Goal: Task Accomplishment & Management: Use online tool/utility

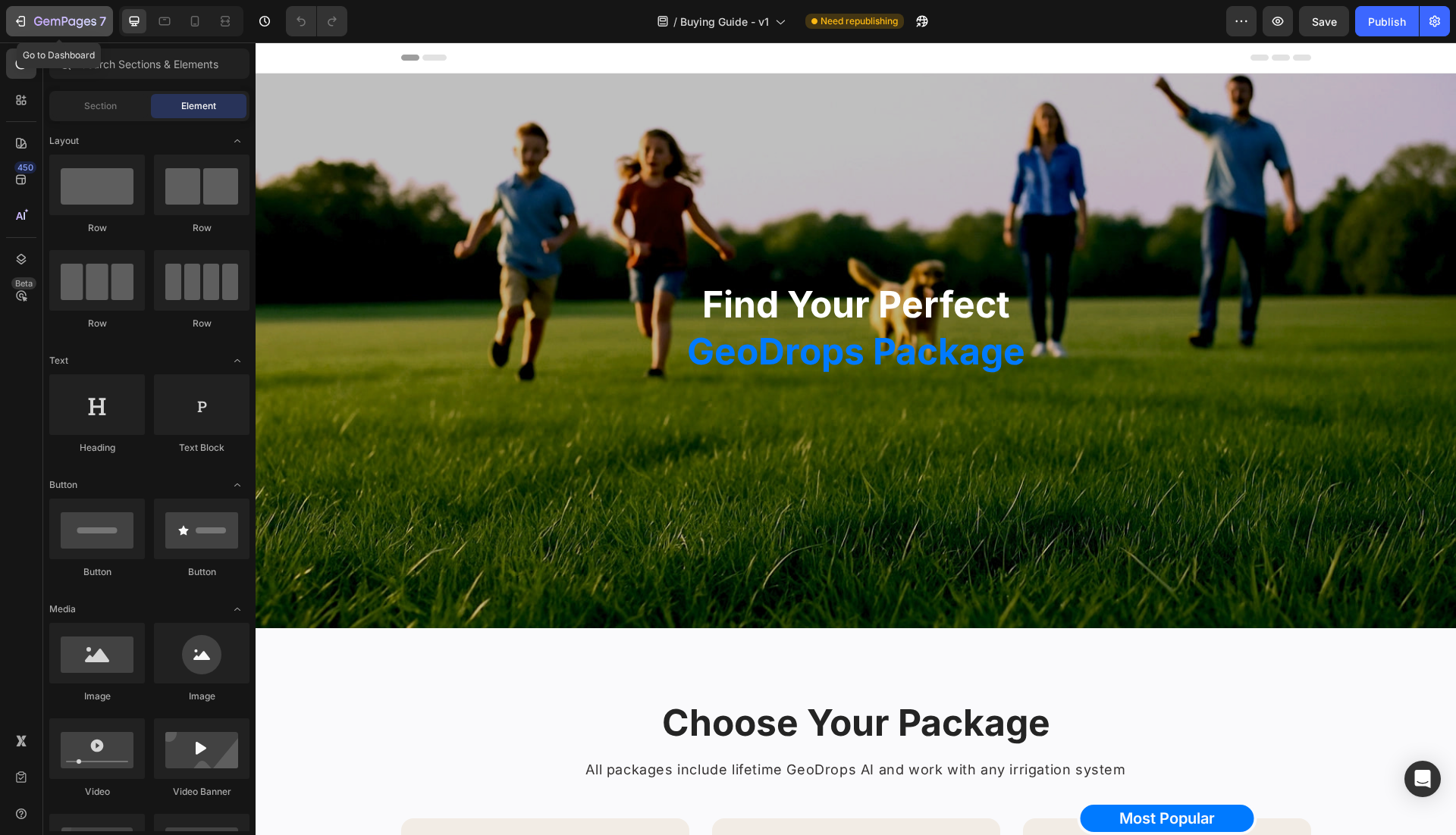
click at [34, 27] on icon "button" at bounding box center [65, 22] width 62 height 13
click at [858, 24] on span "Need republishing" at bounding box center [858, 21] width 77 height 14
click at [862, 21] on span "Need republishing" at bounding box center [858, 21] width 77 height 14
click at [767, 28] on span "Buying Guide - v1" at bounding box center [725, 22] width 89 height 16
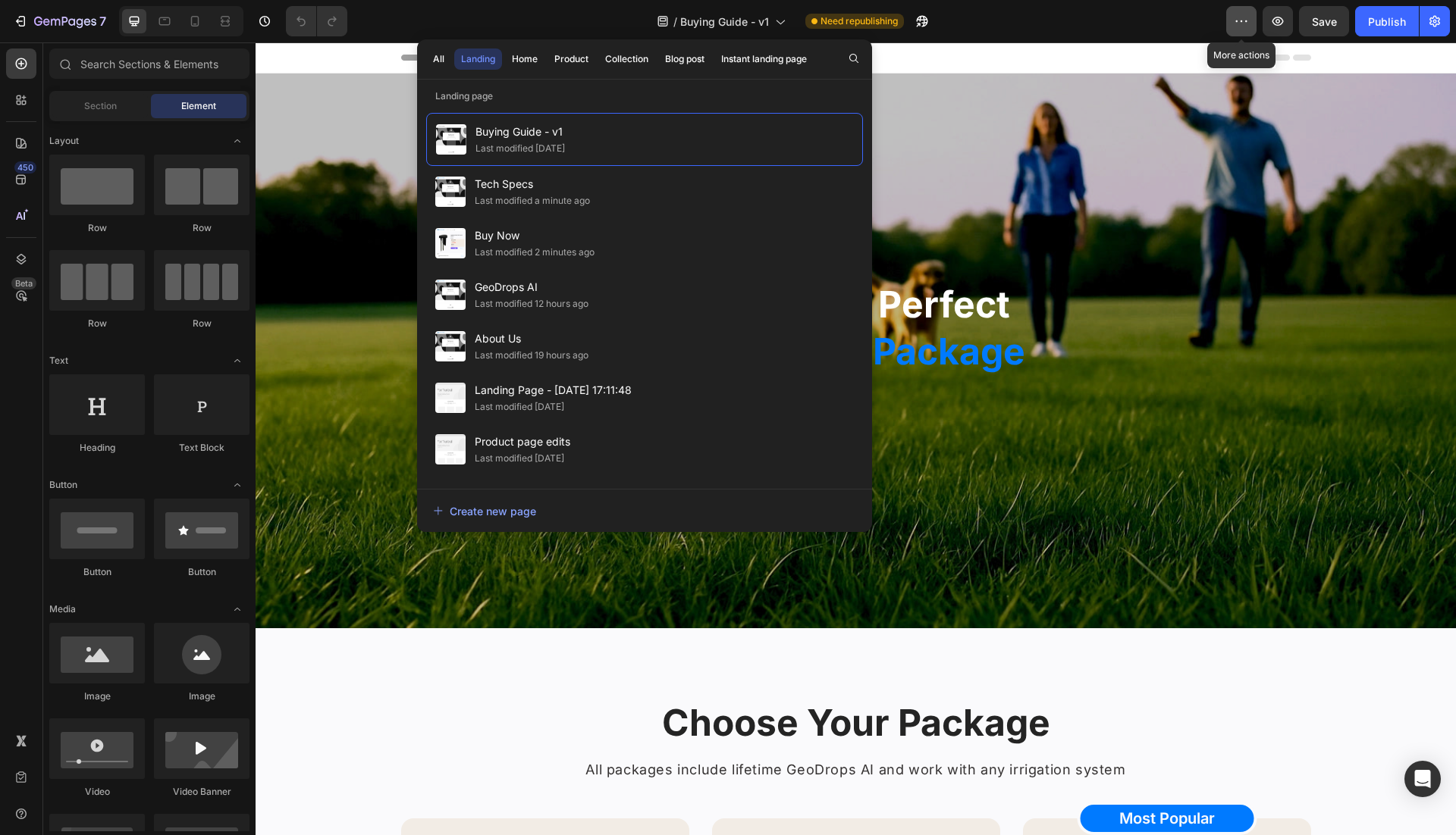
click at [1244, 16] on icon "button" at bounding box center [1240, 21] width 15 height 15
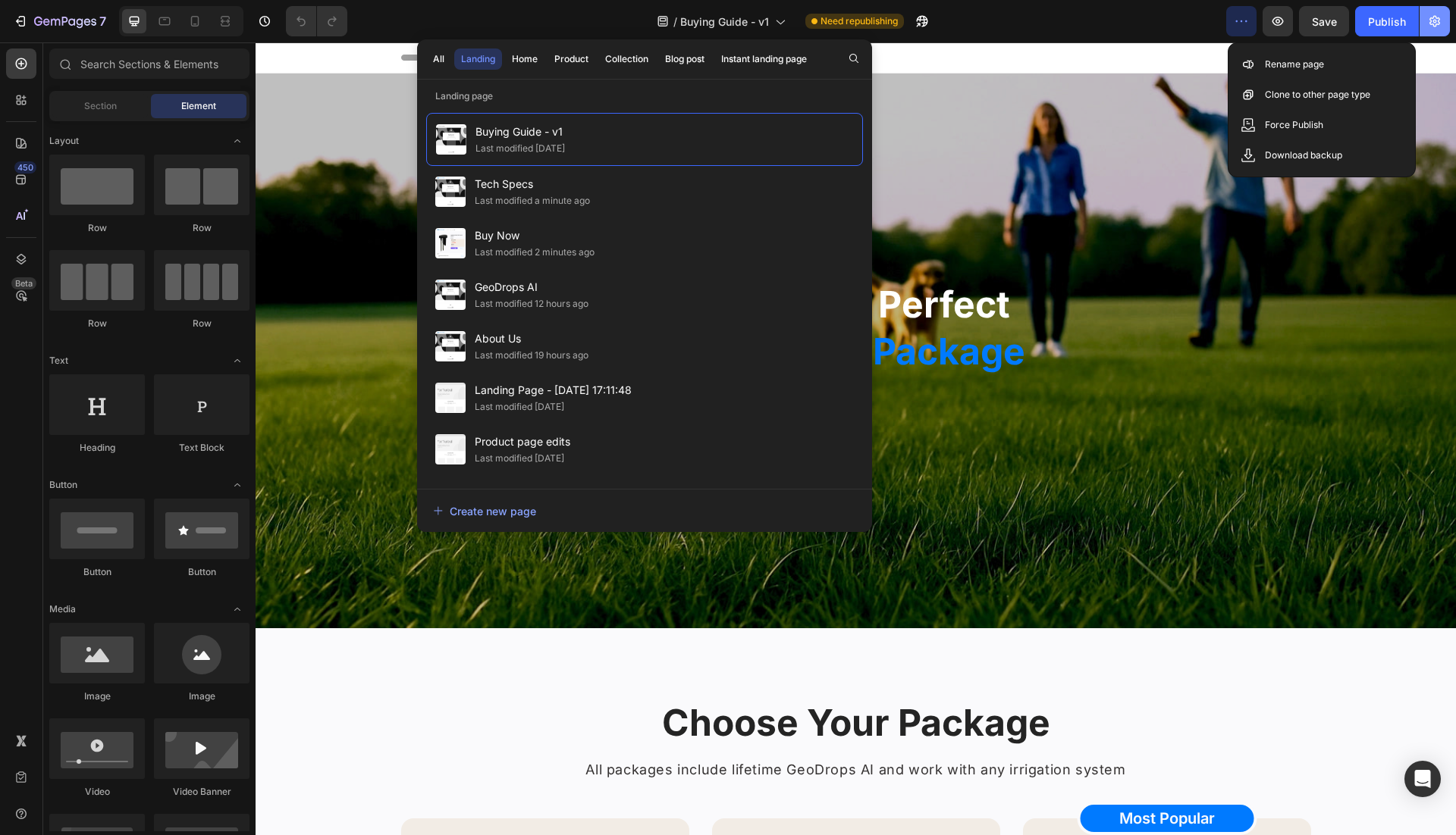
click at [1434, 35] on button "button" at bounding box center [1434, 21] width 30 height 30
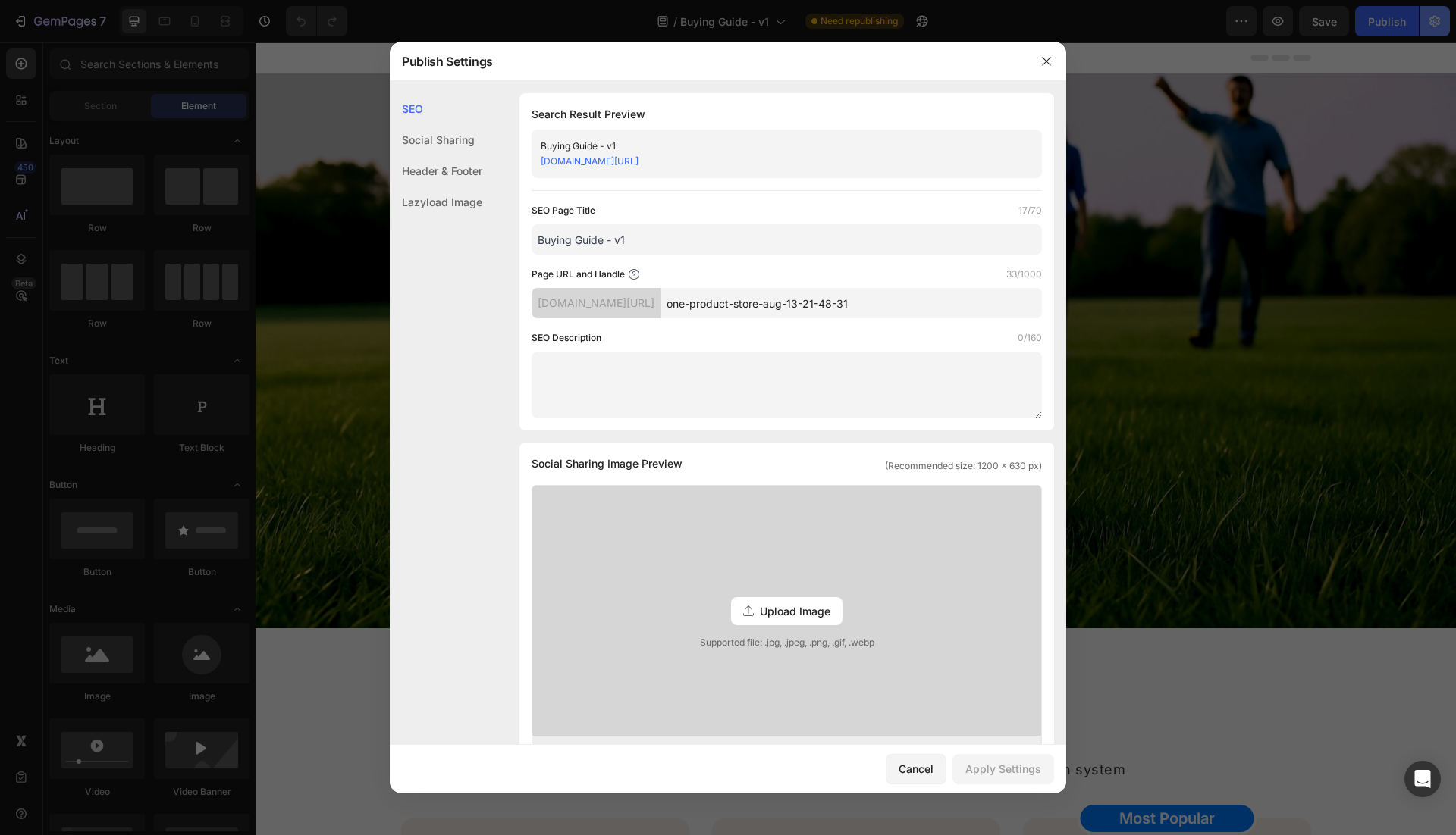
click at [1434, 26] on div at bounding box center [728, 418] width 1456 height 835
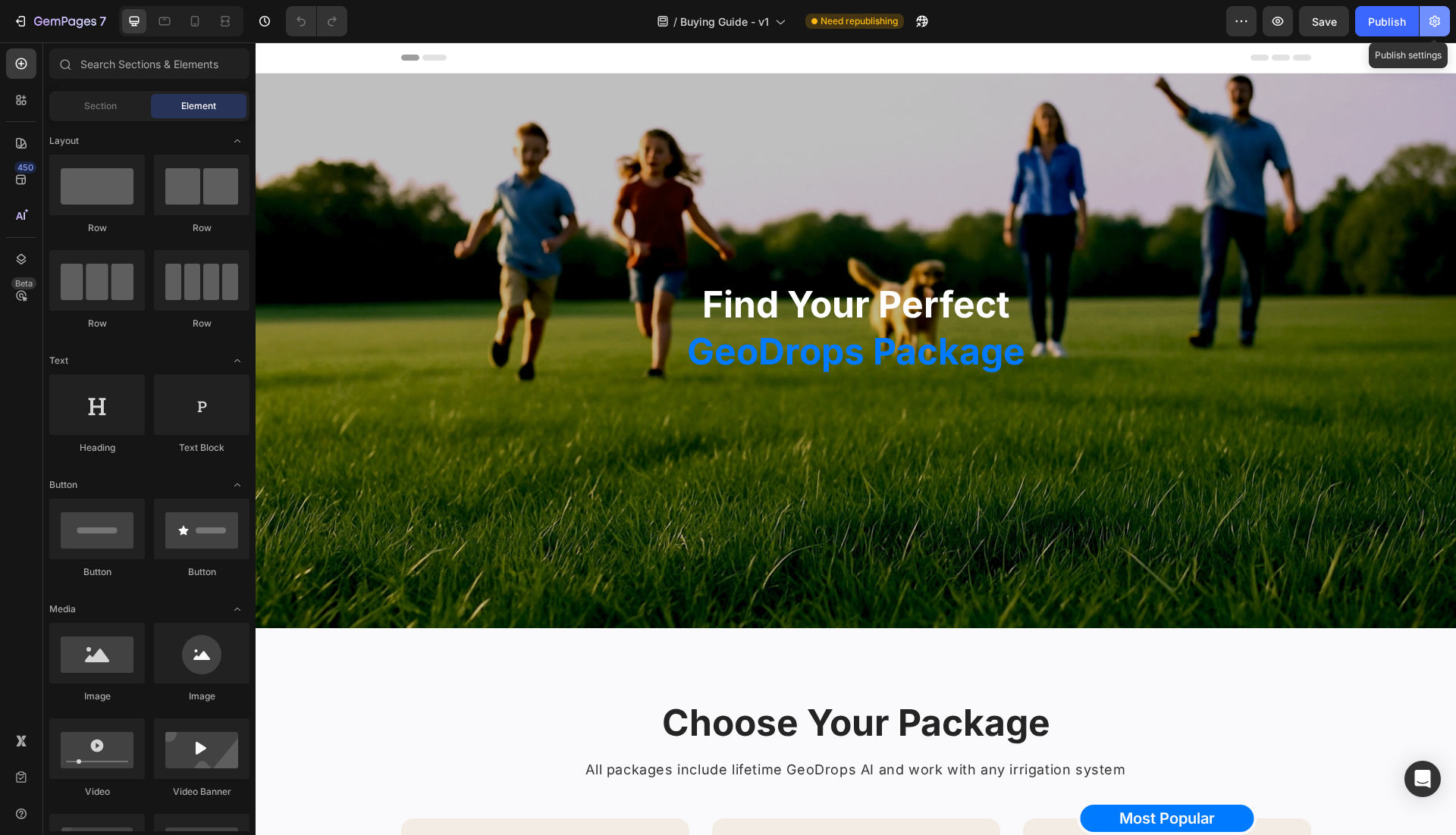
click at [1434, 26] on icon "button" at bounding box center [1434, 21] width 11 height 11
click at [1239, 17] on icon "button" at bounding box center [1240, 21] width 15 height 15
click at [1090, 44] on div "Header" at bounding box center [855, 57] width 909 height 30
click at [755, 19] on span "Buying Guide - v1" at bounding box center [725, 22] width 89 height 16
click at [549, 23] on div "/ Buying Guide - v1 Need republishing" at bounding box center [792, 21] width 866 height 30
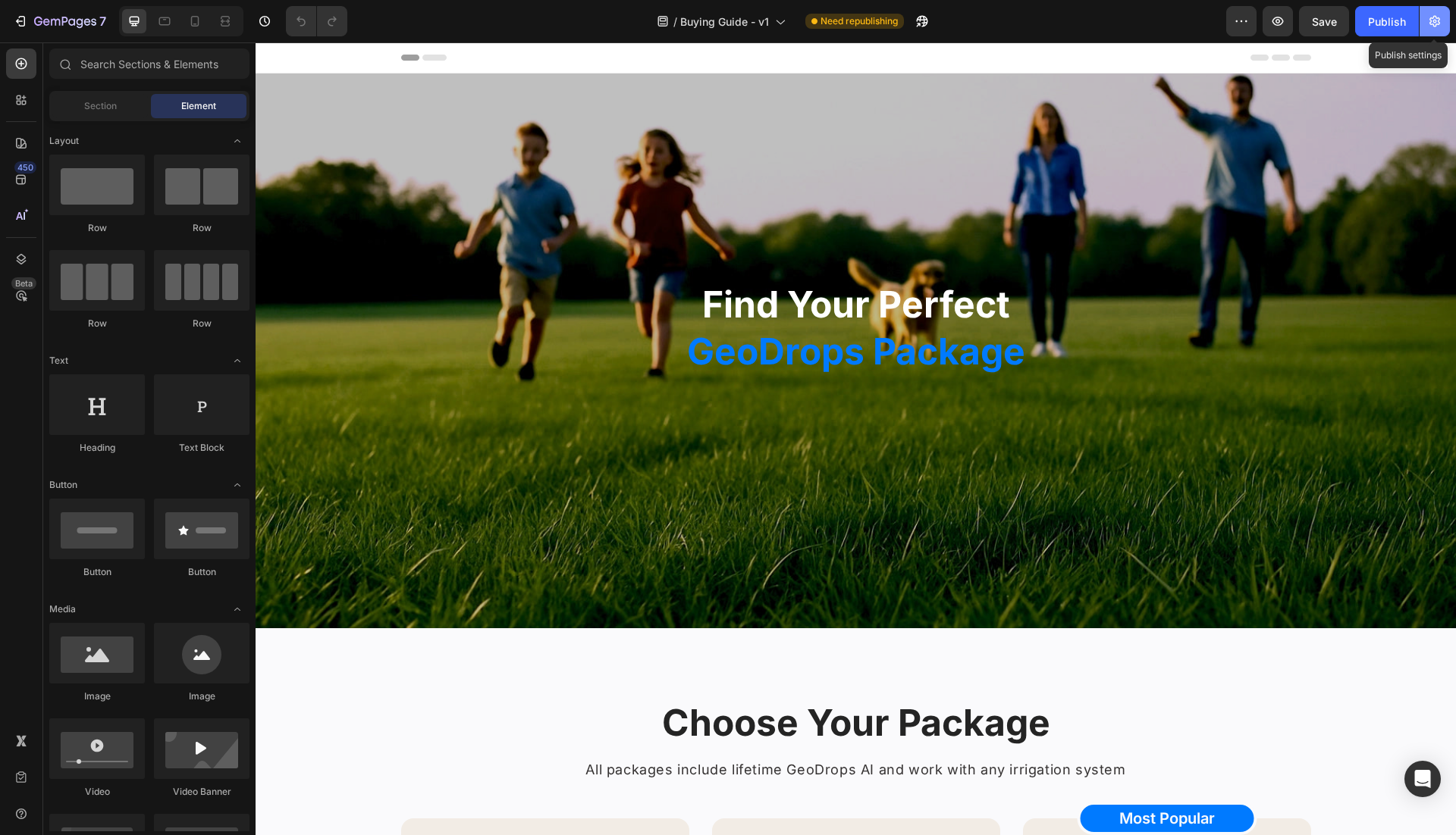
click at [1428, 15] on icon "button" at bounding box center [1434, 21] width 15 height 15
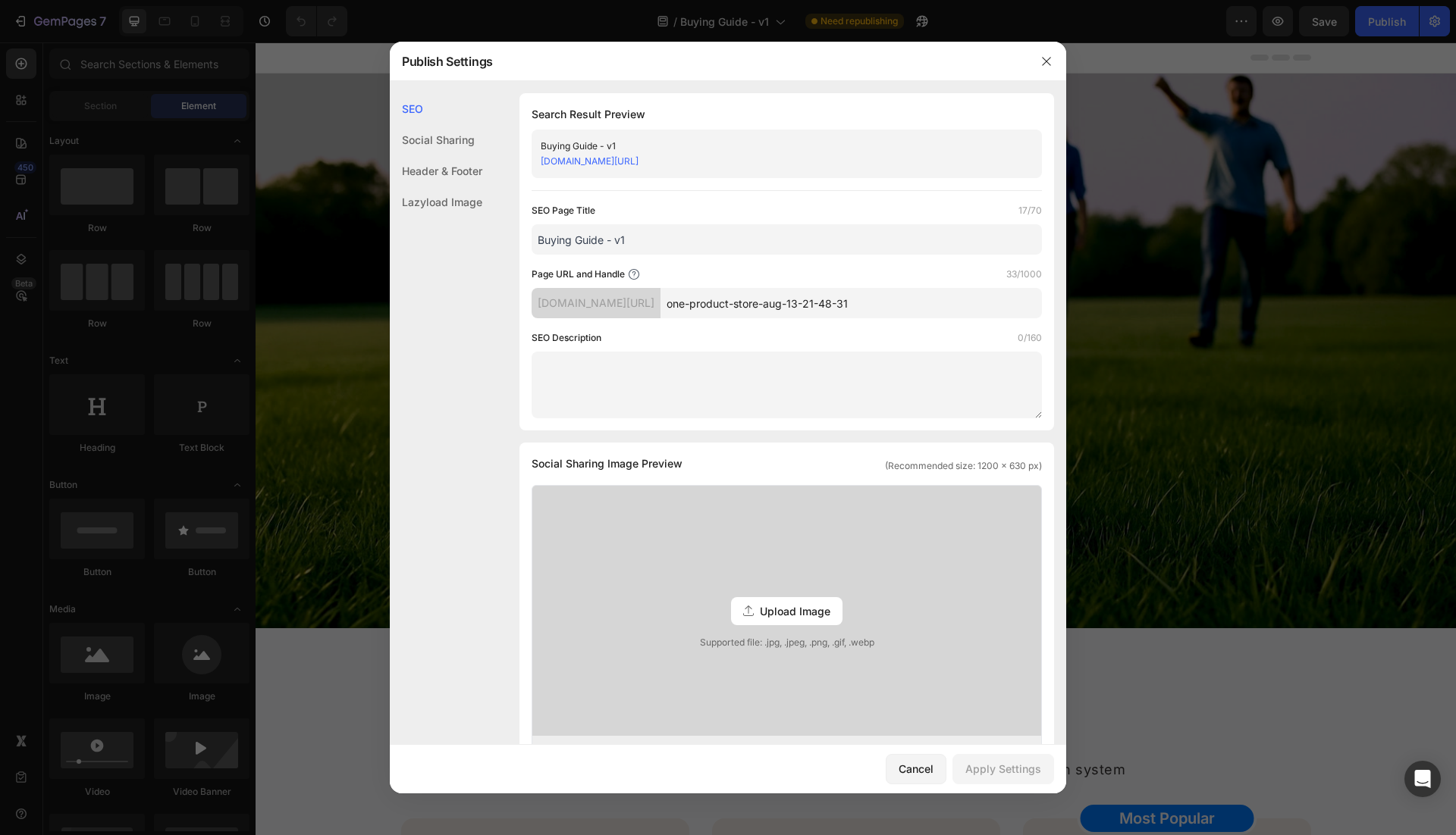
click at [896, 168] on div "eew2i9-uf.myshopify.com/pages/one-product-store-aug-13-21-48-31" at bounding box center [773, 161] width 467 height 15
click at [879, 303] on input "one-product-store-aug-13-21-48-31" at bounding box center [851, 303] width 382 height 30
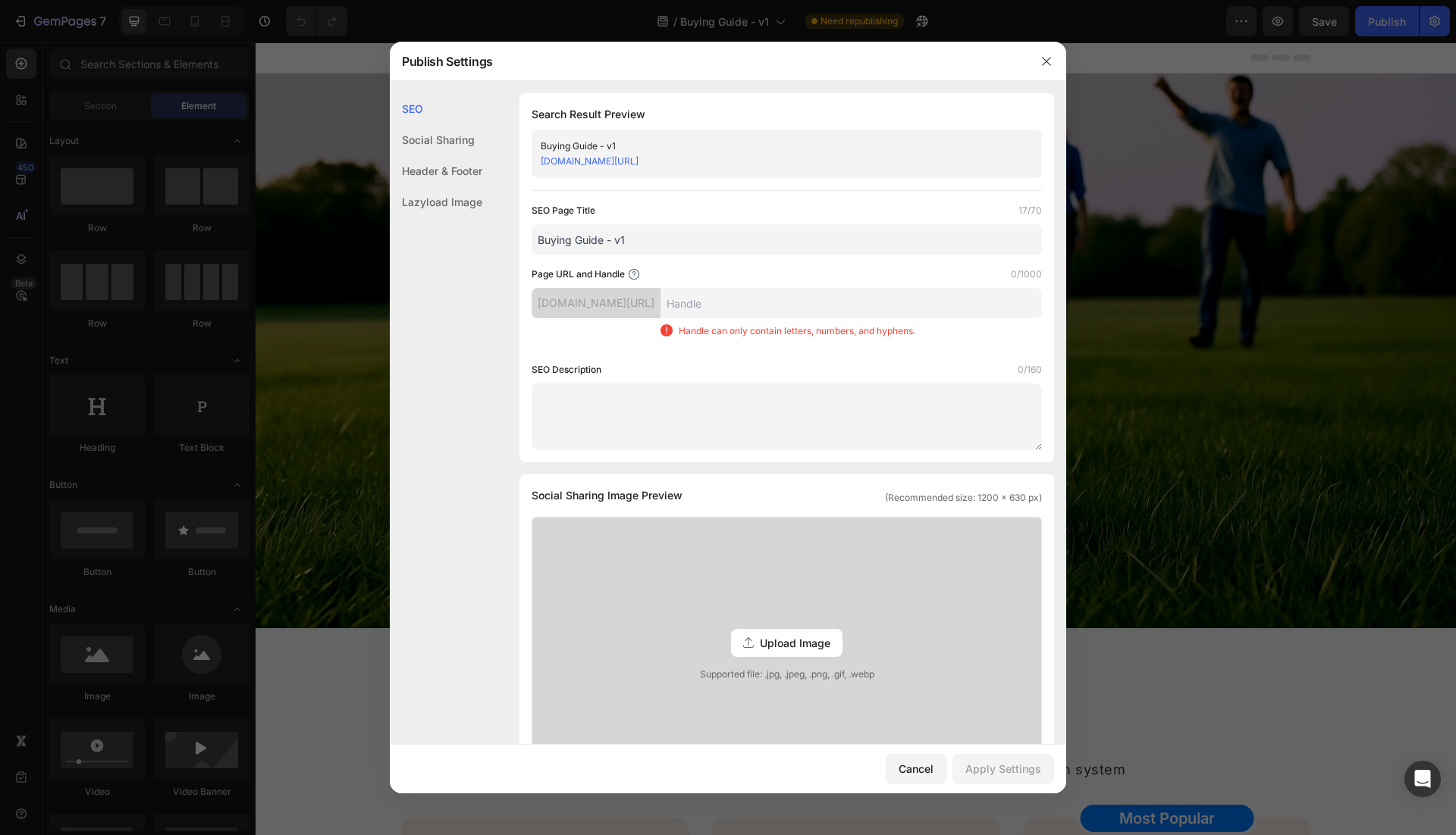
click at [887, 340] on div "Handle can only contain letters, numbers, and hyphens." at bounding box center [851, 319] width 382 height 62
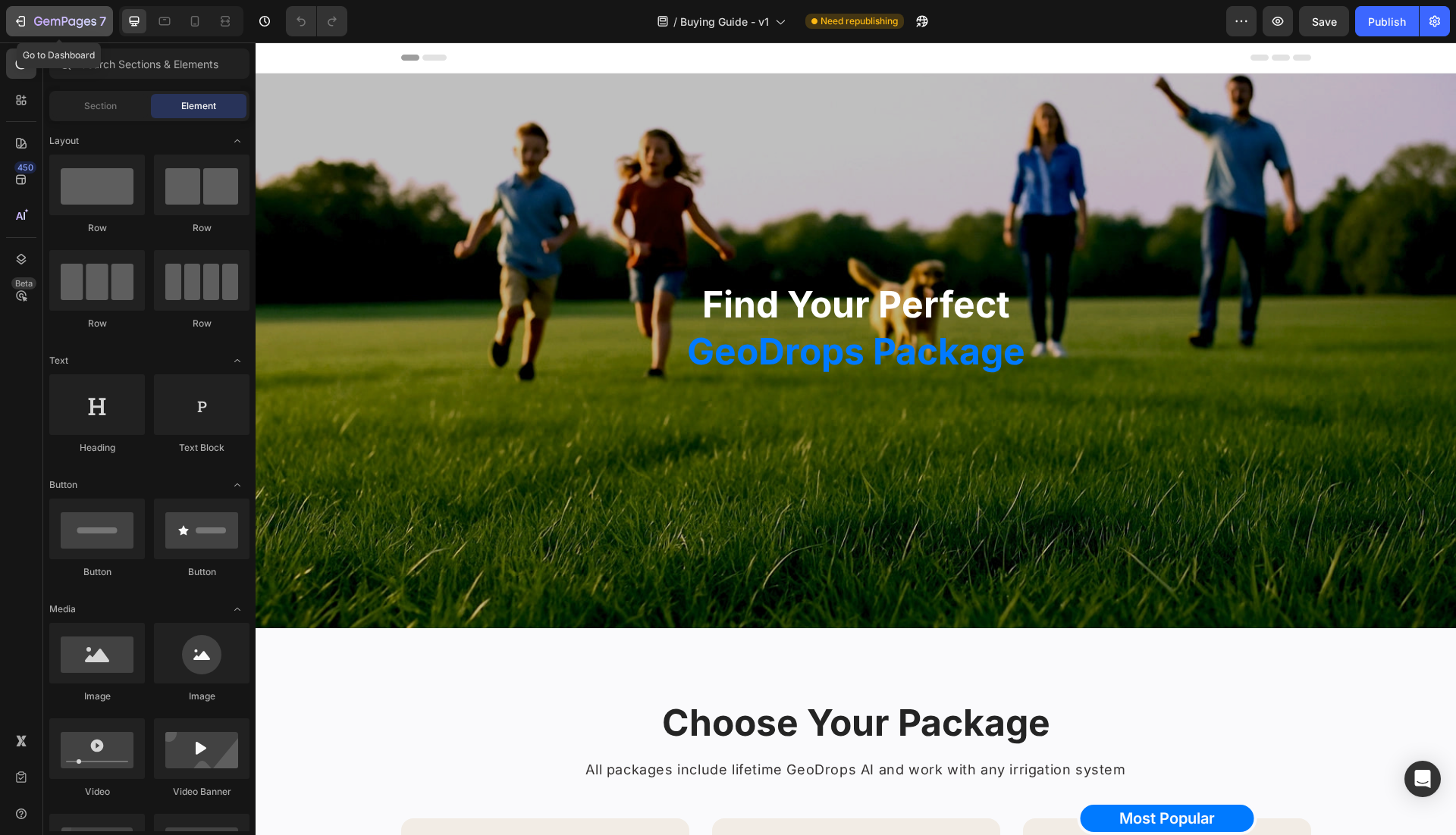
click at [41, 14] on div "7" at bounding box center [70, 21] width 72 height 18
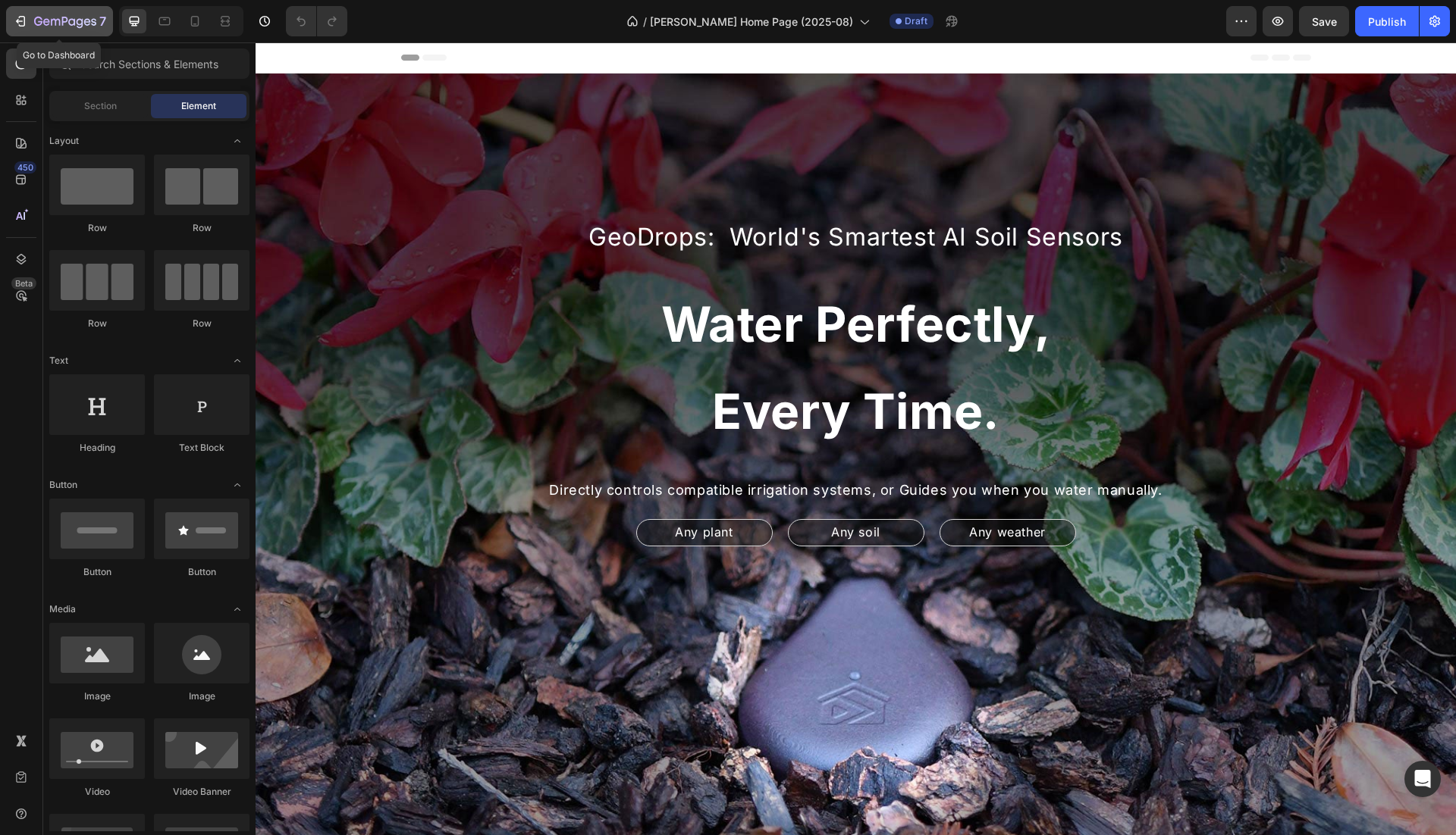
click at [33, 14] on div "7" at bounding box center [59, 21] width 93 height 18
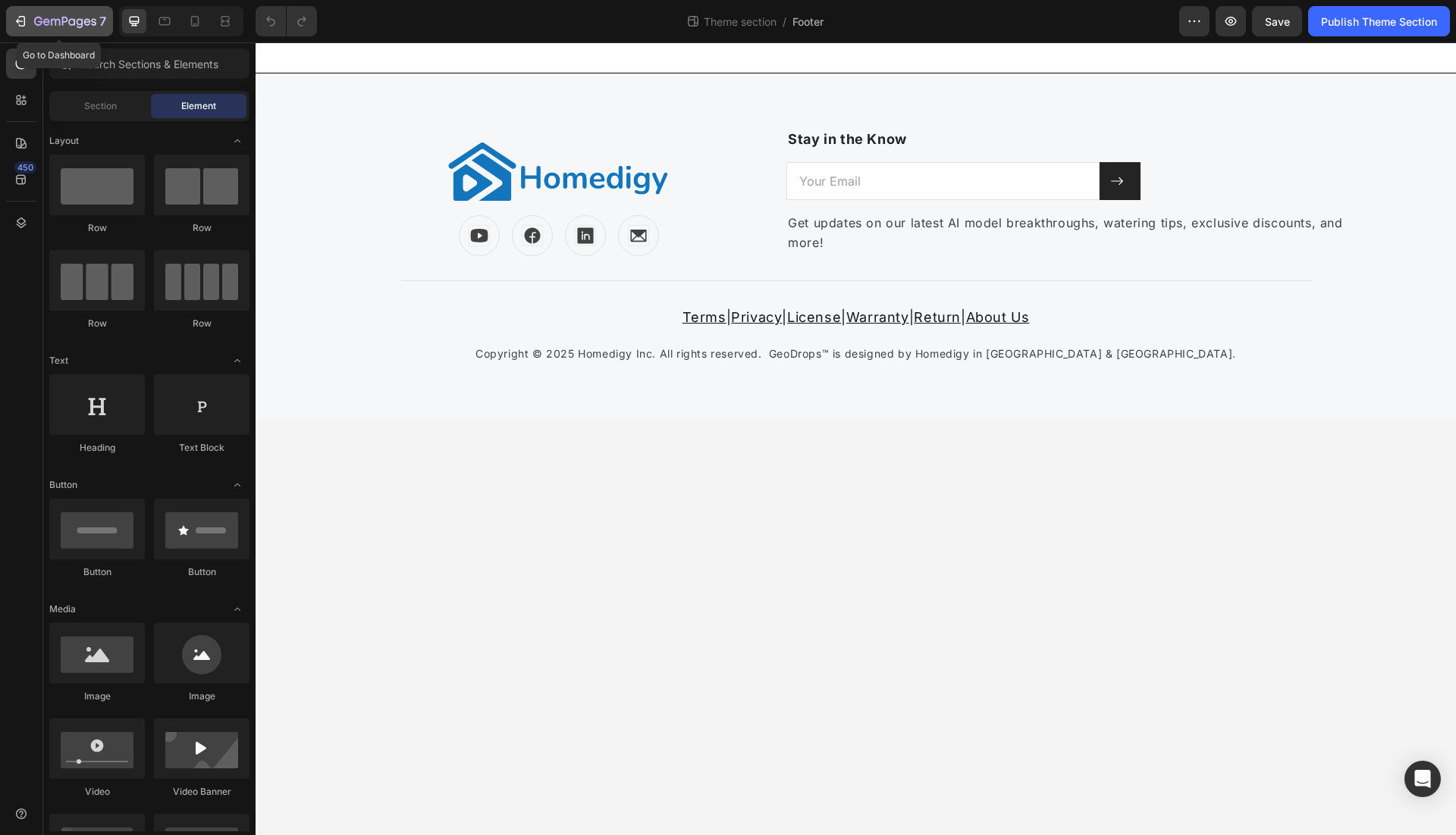
click at [25, 24] on icon "button" at bounding box center [20, 21] width 15 height 15
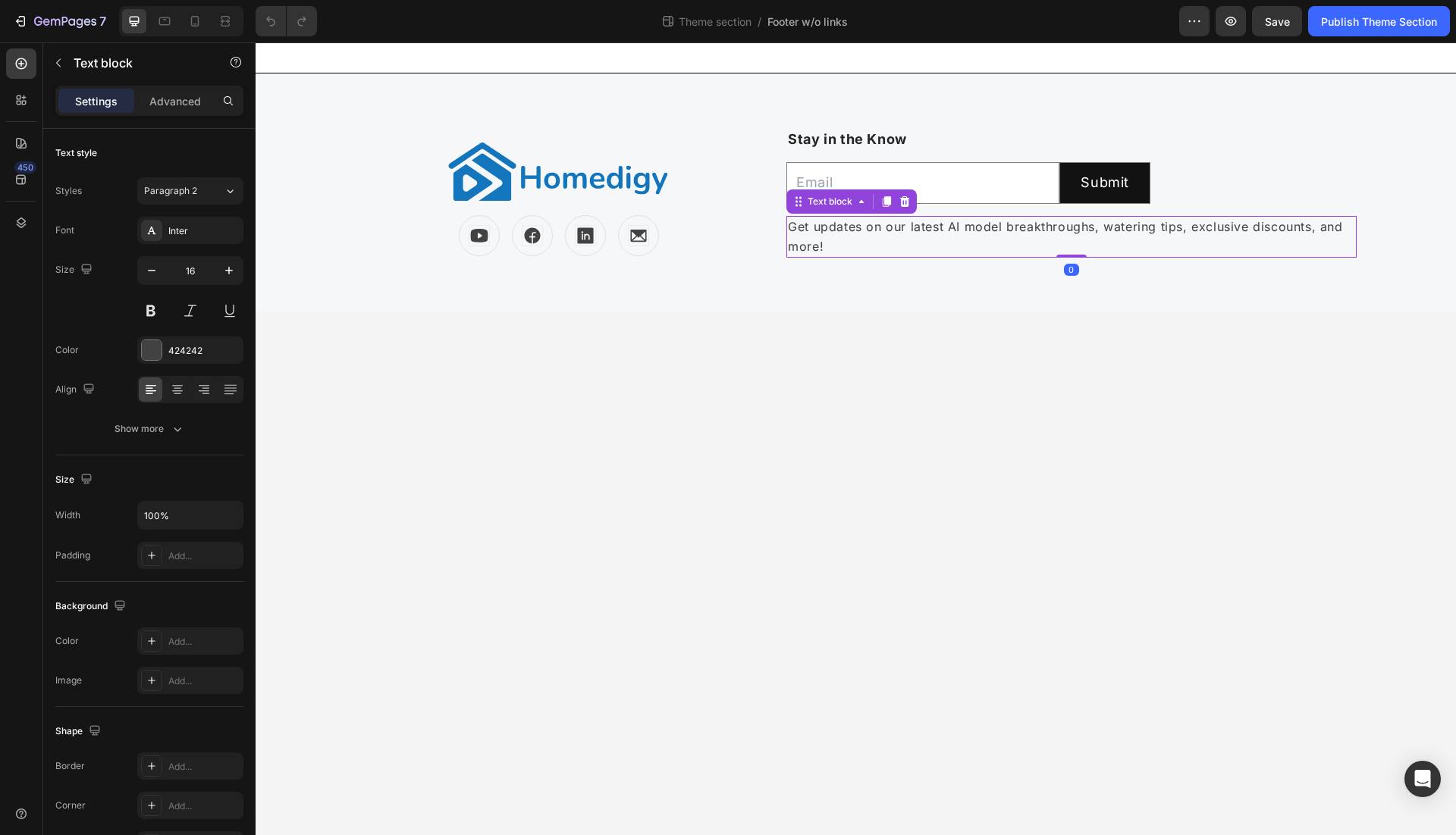
click at [859, 231] on p "Get updates on our latest AI model breakthroughs, watering tips, exclusive disc…" at bounding box center [1070, 237] width 567 height 39
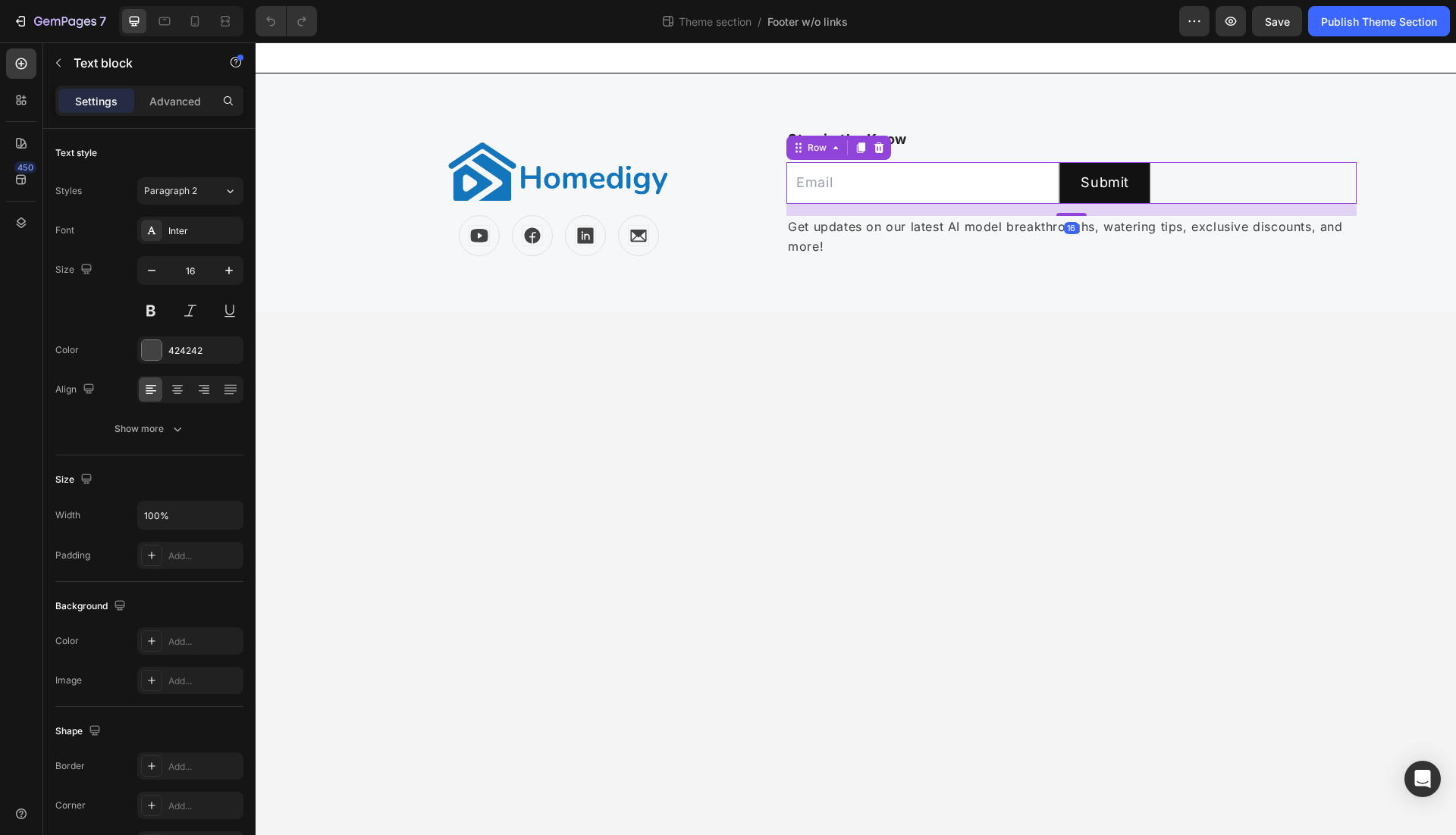
click at [1327, 165] on div "Email Field Submit Submit Button Row Newsletter Row 16" at bounding box center [1071, 183] width 570 height 42
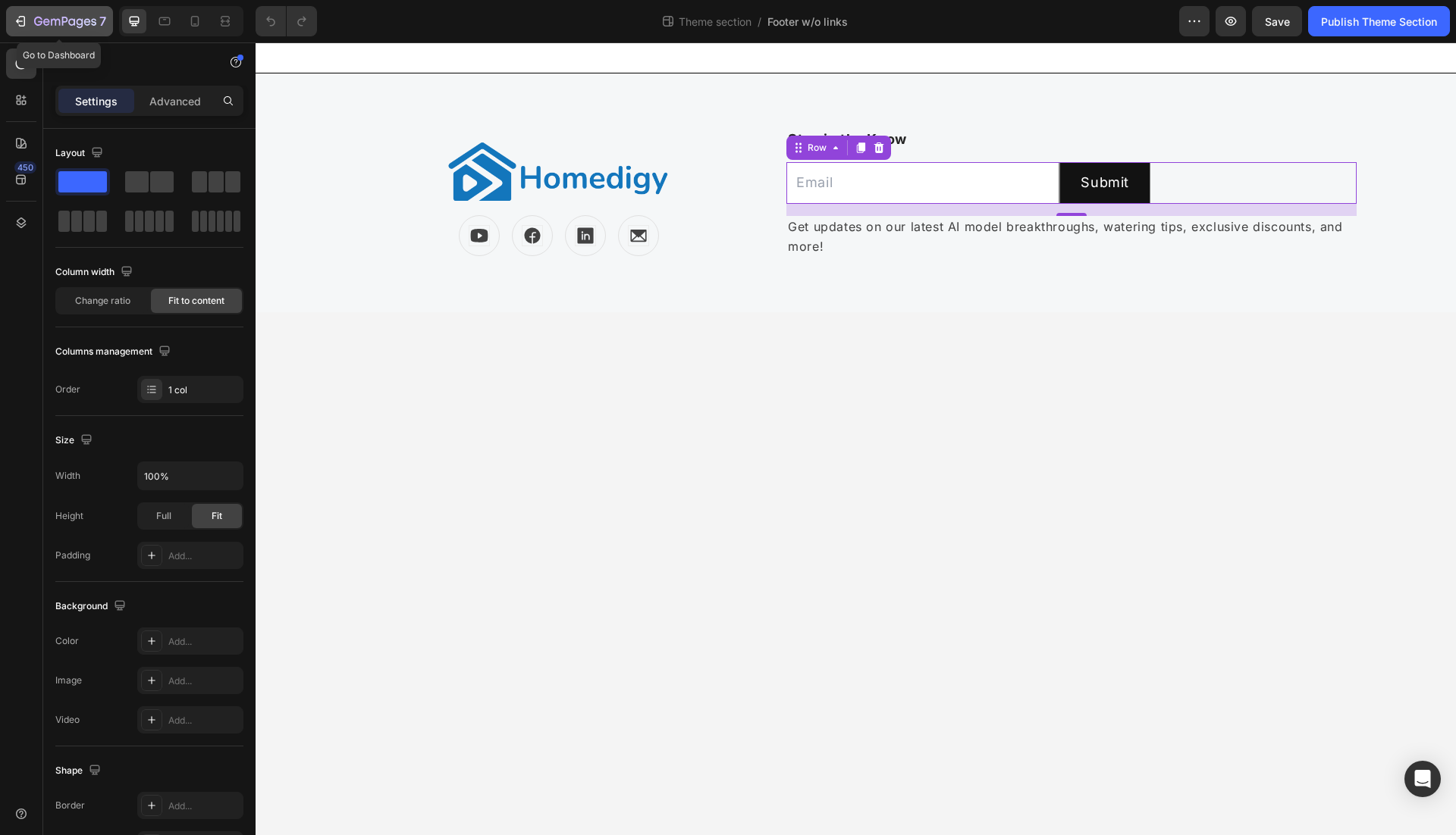
click at [30, 19] on div "7" at bounding box center [59, 21] width 93 height 18
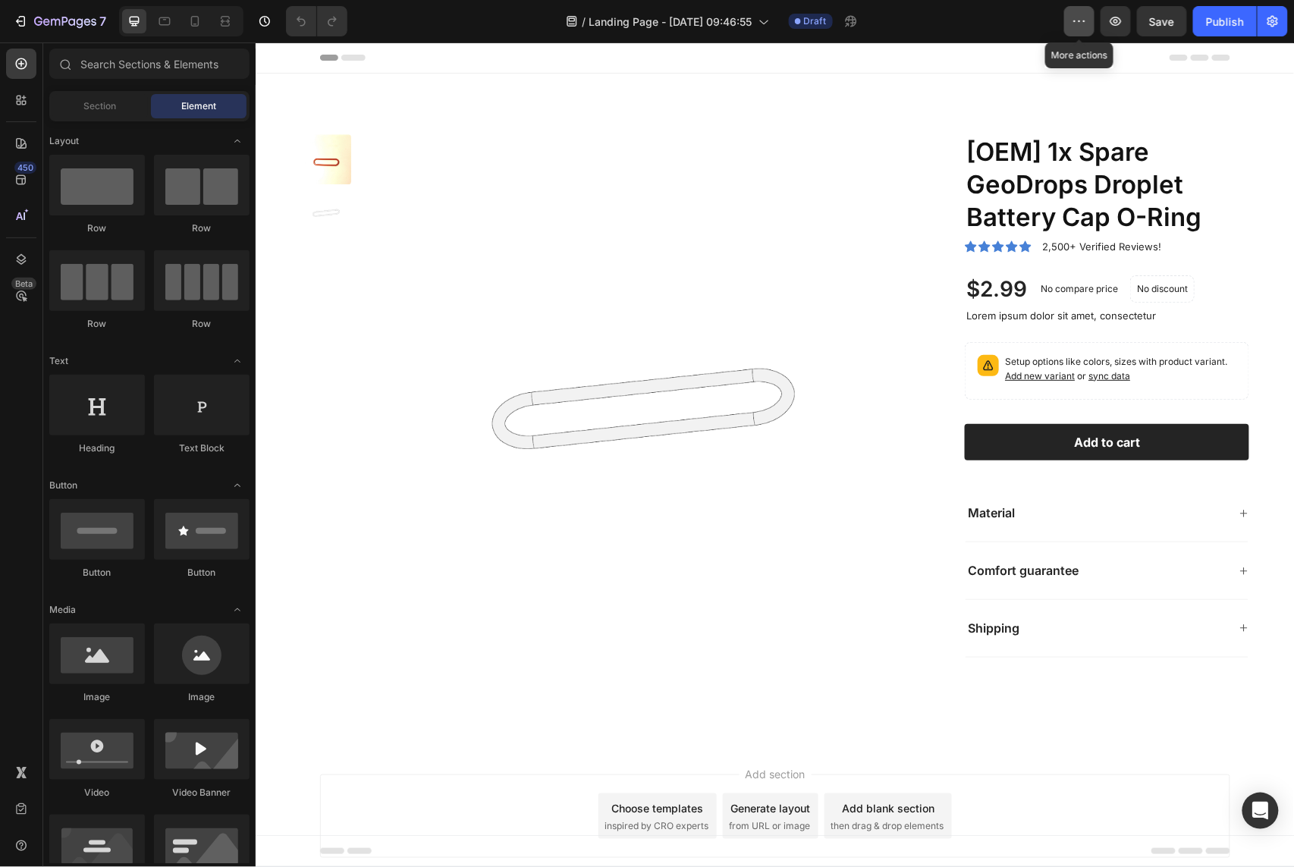
click at [1083, 20] on icon "button" at bounding box center [1079, 21] width 15 height 15
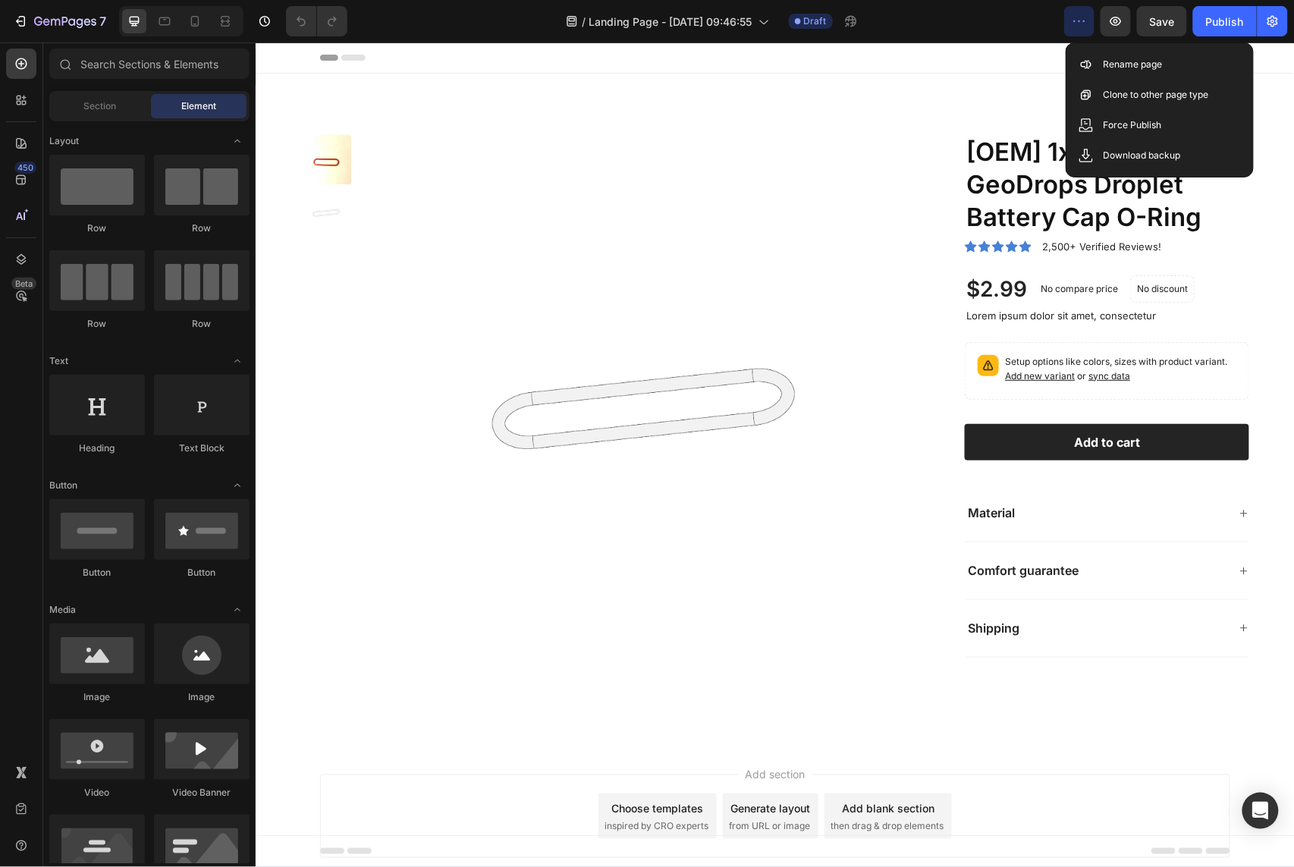
click at [943, 33] on div "/ Landing Page - Aug 20, 09:46:55 Draft" at bounding box center [712, 21] width 705 height 30
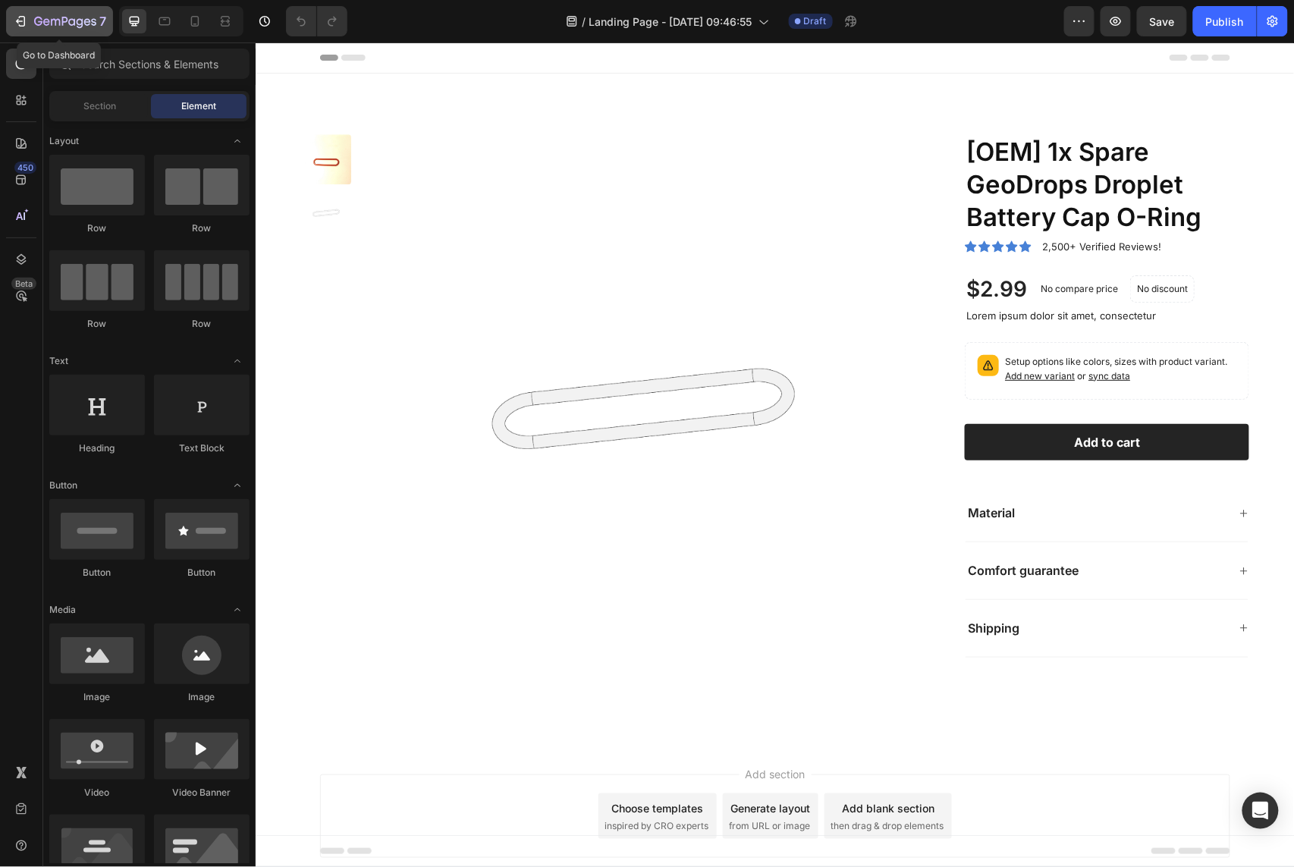
click at [36, 16] on icon "button" at bounding box center [65, 22] width 62 height 13
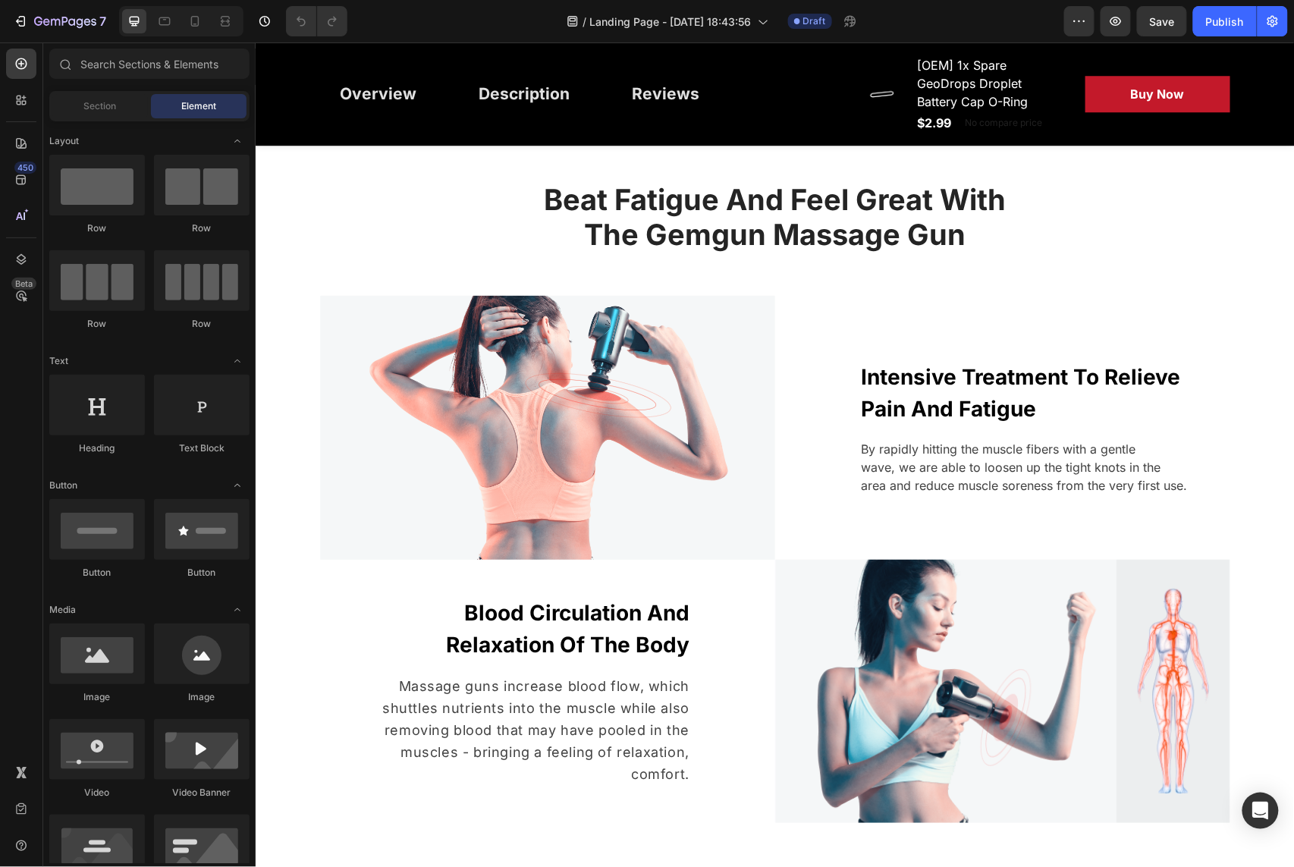
scroll to position [1440, 0]
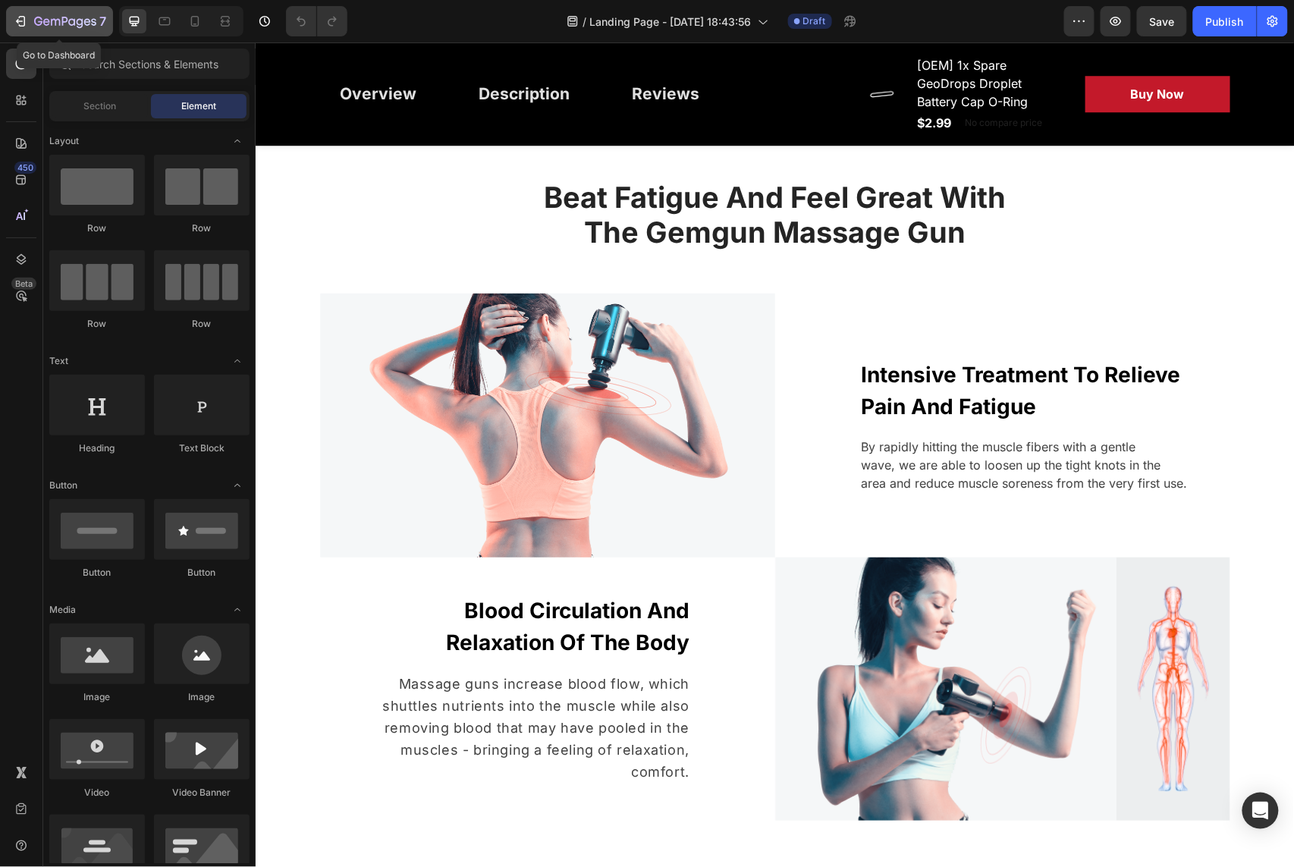
click at [100, 20] on p "7" at bounding box center [102, 21] width 7 height 18
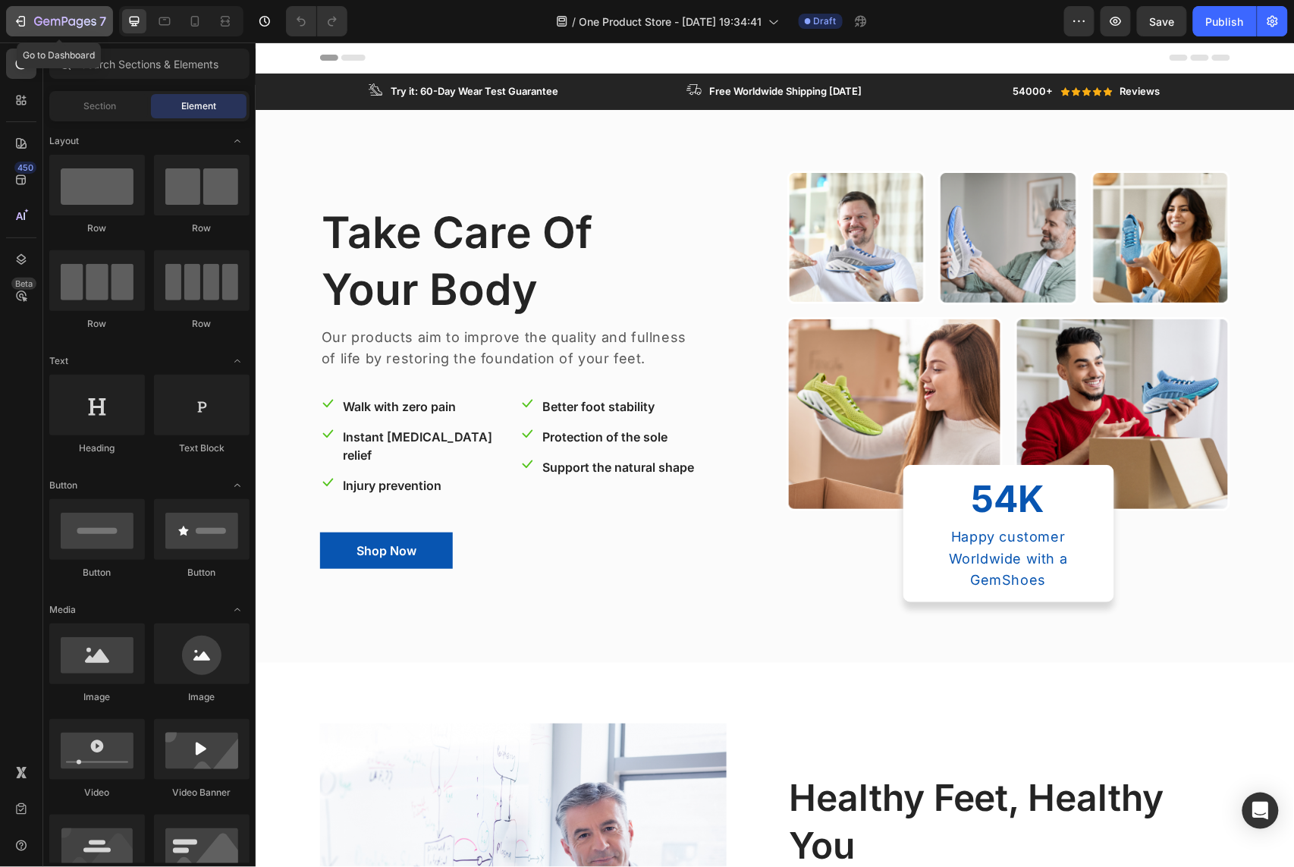
click at [53, 30] on div "7" at bounding box center [70, 21] width 72 height 18
